Goal: Find specific page/section: Find specific page/section

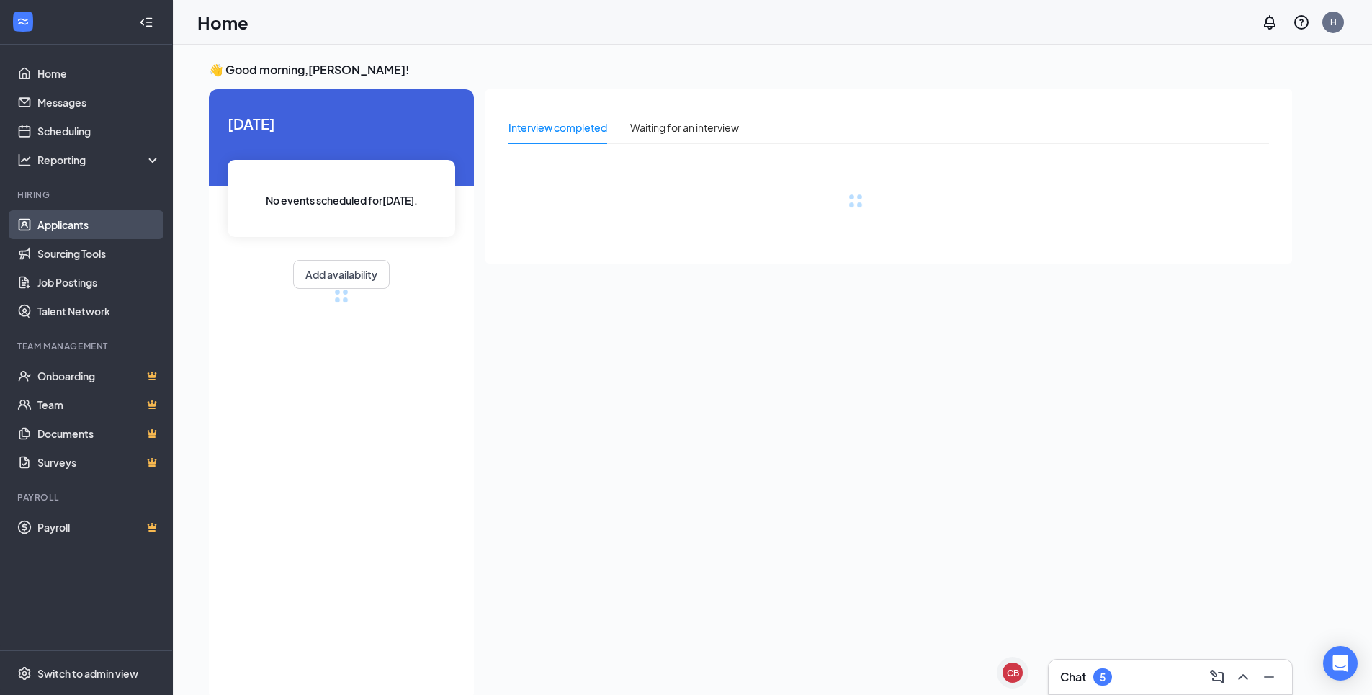
click at [58, 223] on link "Applicants" at bounding box center [98, 224] width 123 height 29
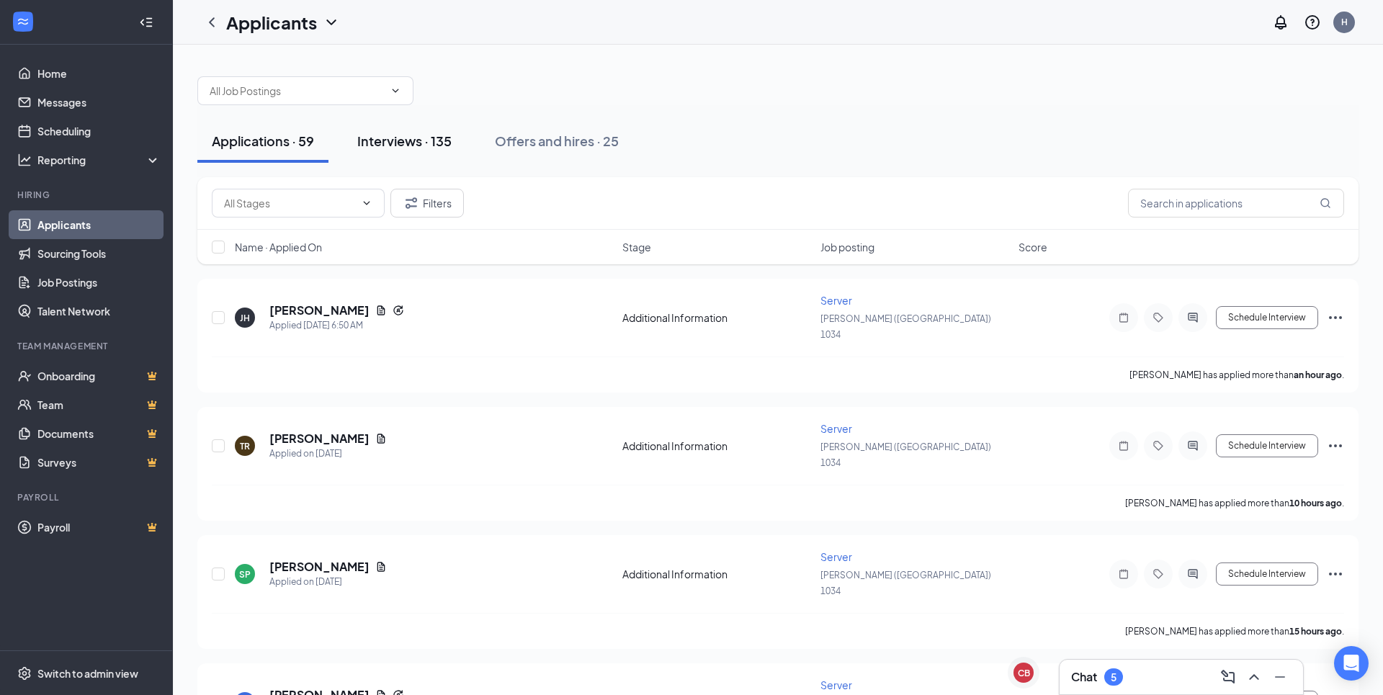
click at [434, 142] on div "Interviews · 135" at bounding box center [404, 141] width 94 height 18
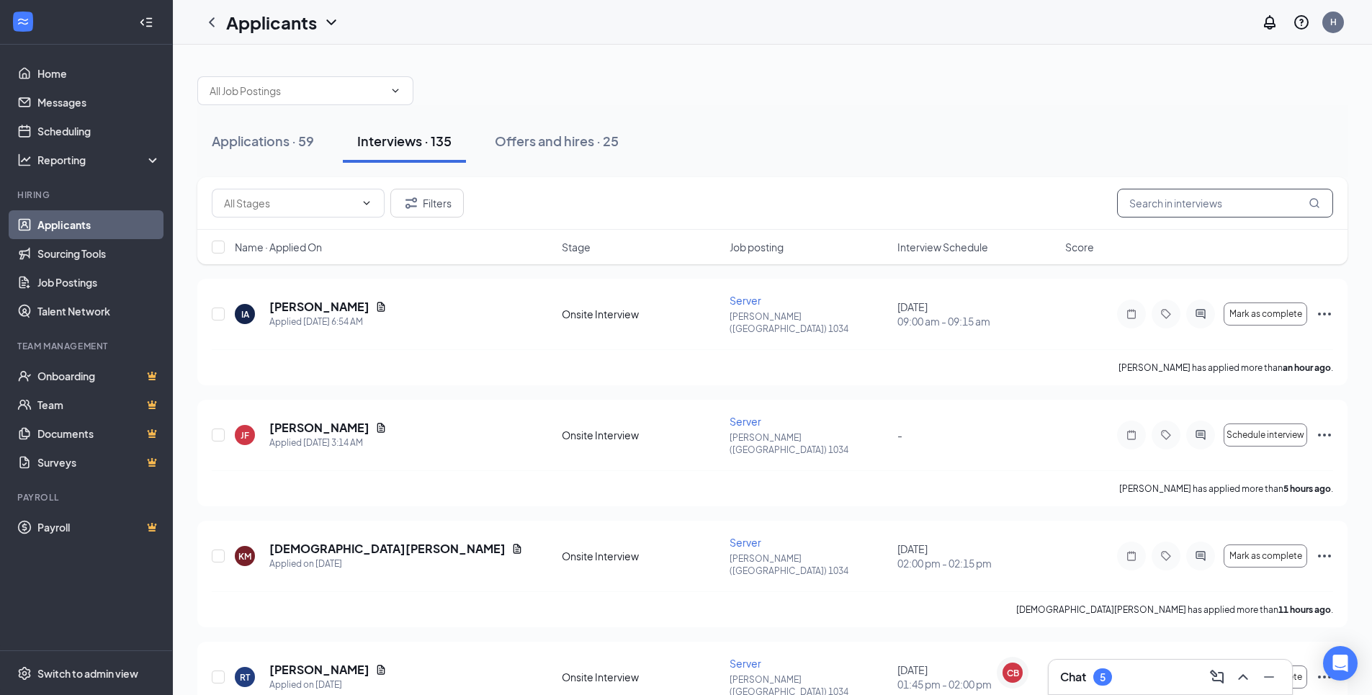
click at [1168, 210] on input "text" at bounding box center [1225, 203] width 216 height 29
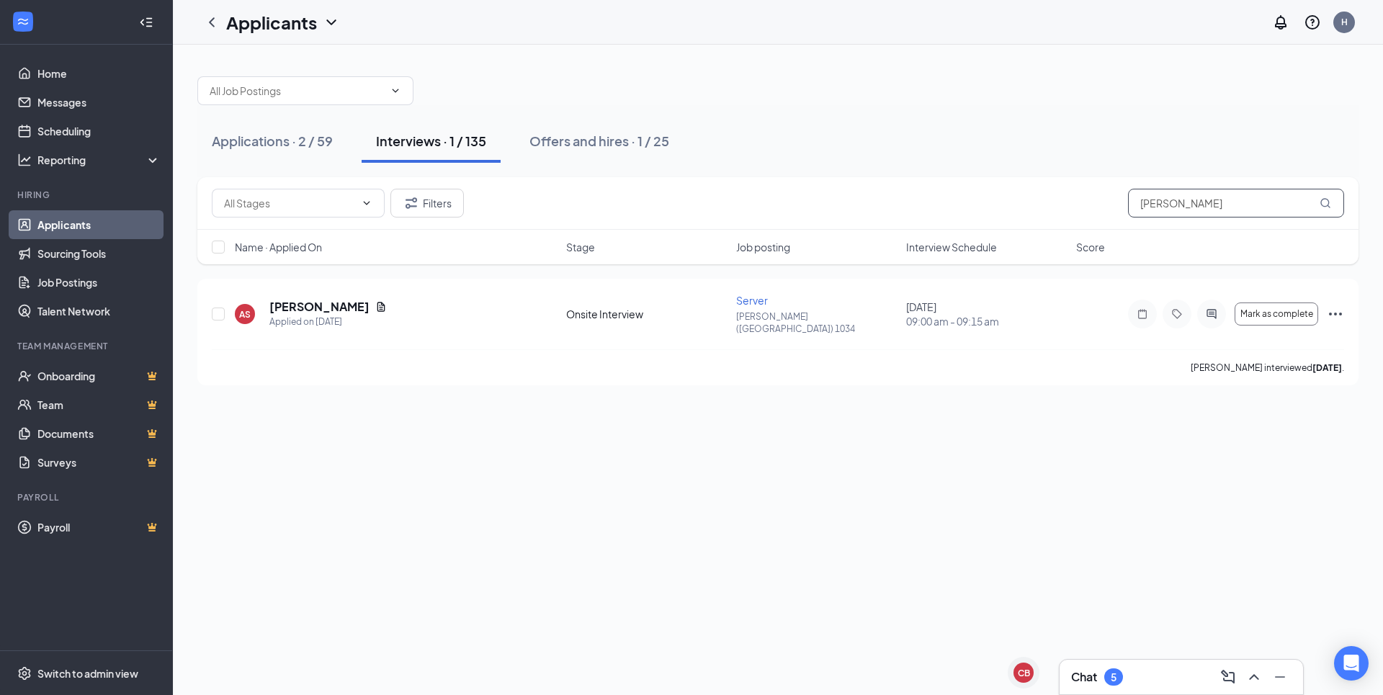
drag, startPoint x: 1186, startPoint y: 200, endPoint x: 1053, endPoint y: 197, distance: 133.3
click at [1053, 197] on div "Filters [PERSON_NAME]" at bounding box center [778, 203] width 1132 height 29
type input "D"
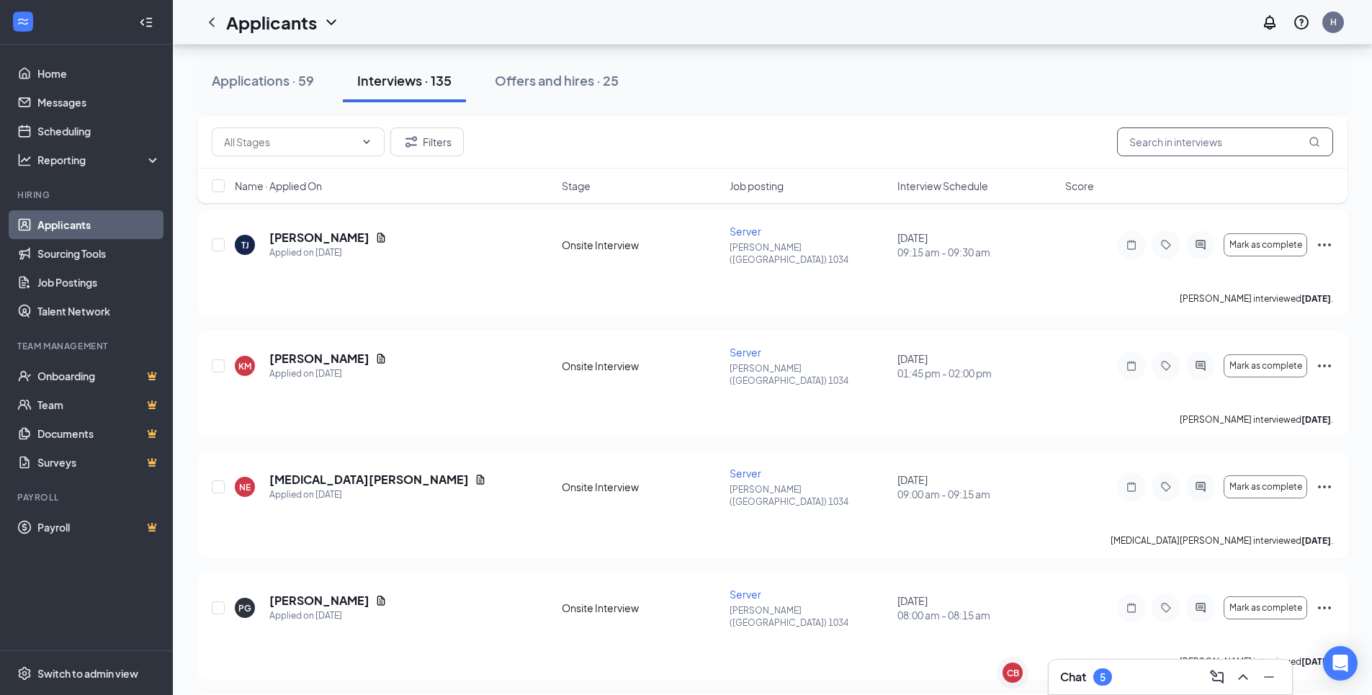
scroll to position [9148, 0]
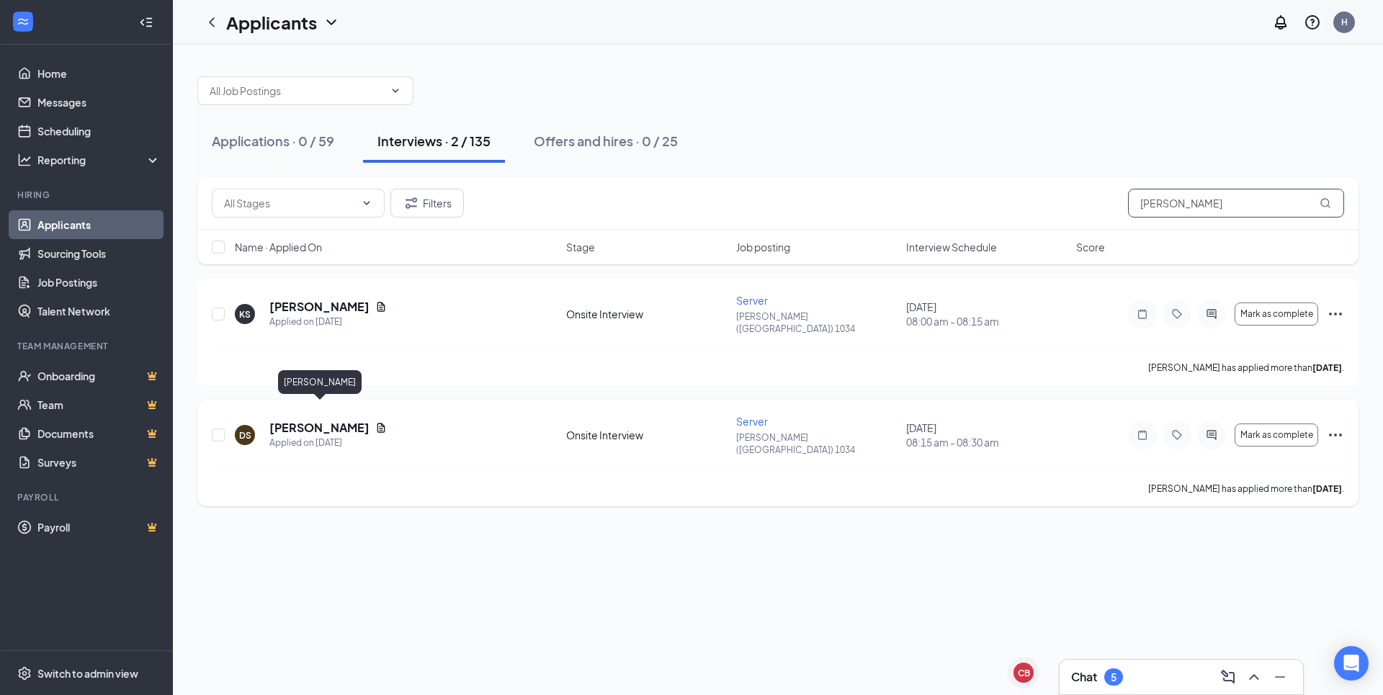
type input "[PERSON_NAME]"
click at [295, 420] on h5 "[PERSON_NAME]" at bounding box center [319, 428] width 100 height 16
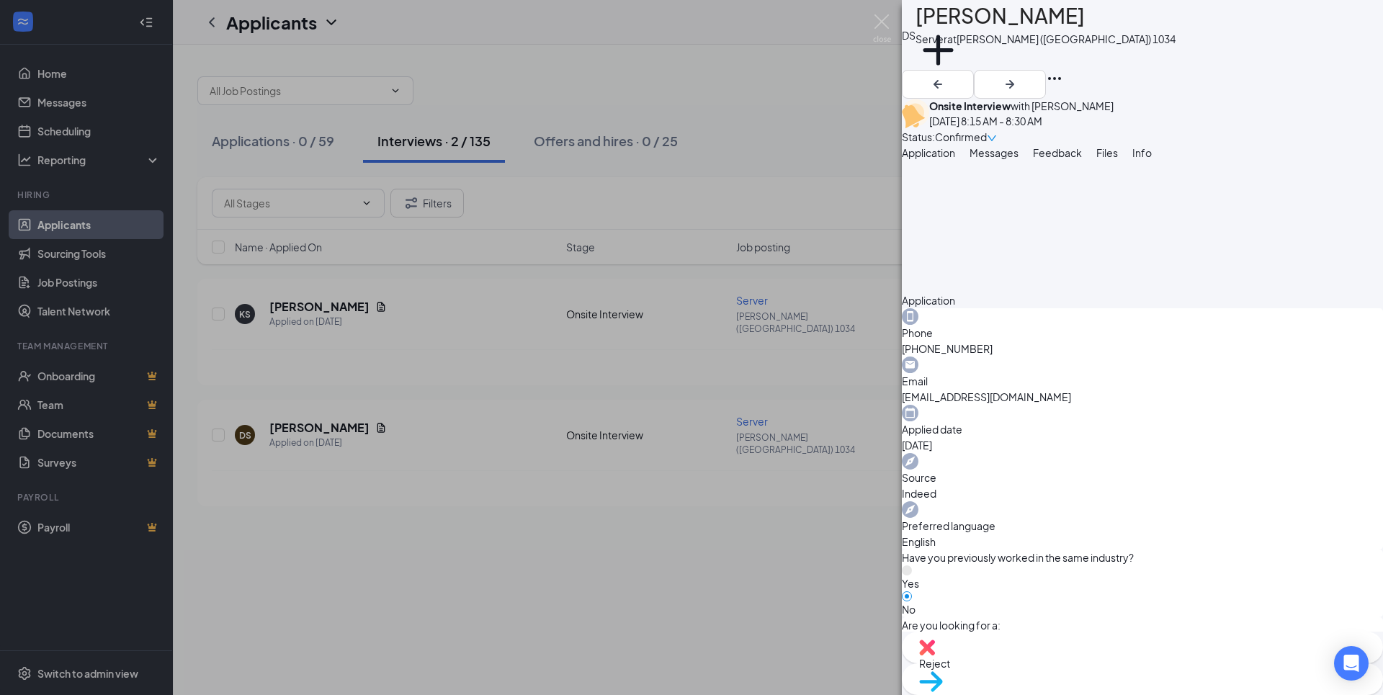
scroll to position [432, 0]
